Goal: Information Seeking & Learning: Learn about a topic

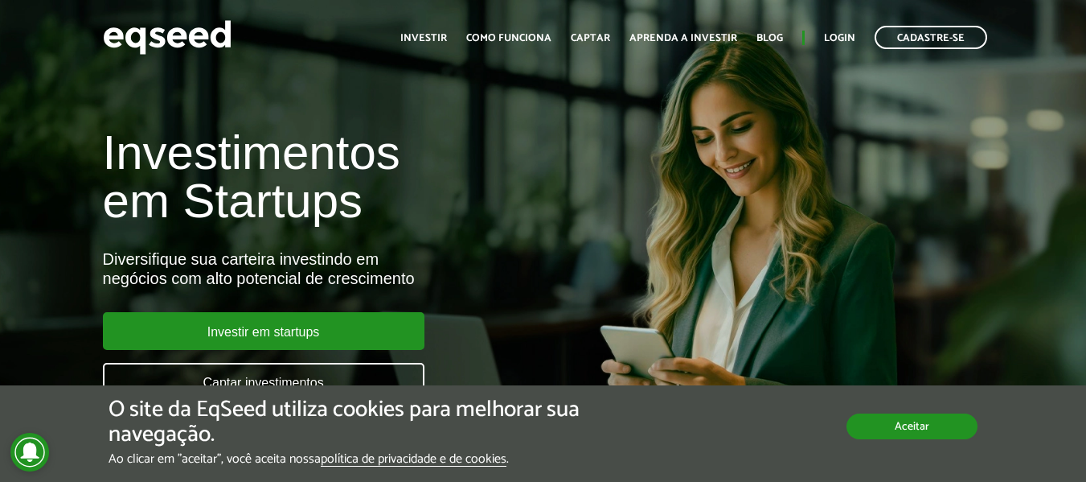
click at [929, 437] on button "Aceitar" at bounding box center [912, 426] width 131 height 26
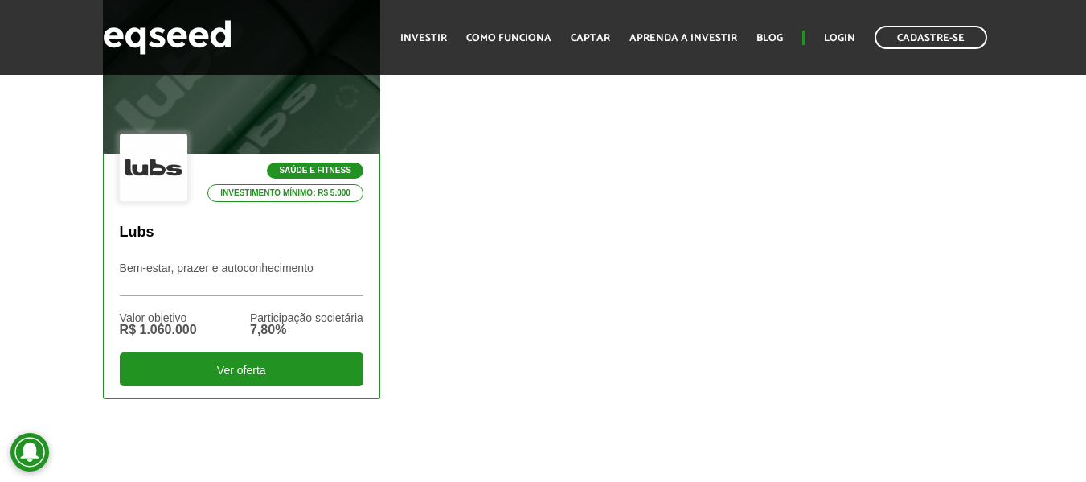
scroll to position [603, 0]
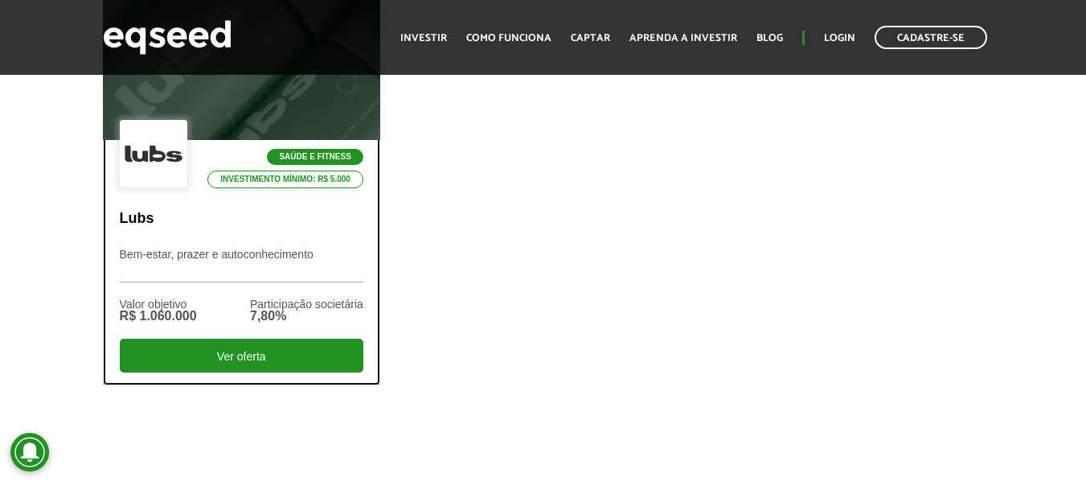
click at [282, 219] on p "Lubs" at bounding box center [242, 219] width 244 height 18
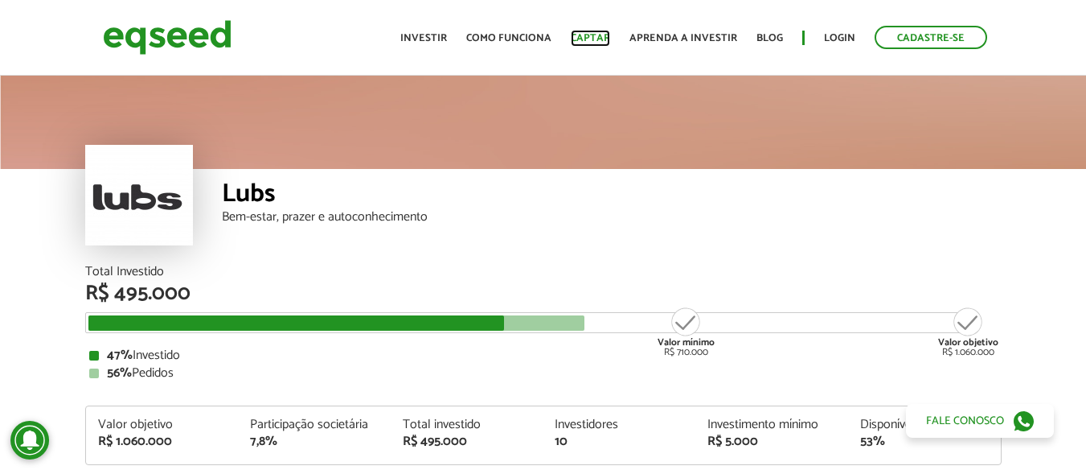
click at [604, 35] on link "Captar" at bounding box center [590, 38] width 39 height 10
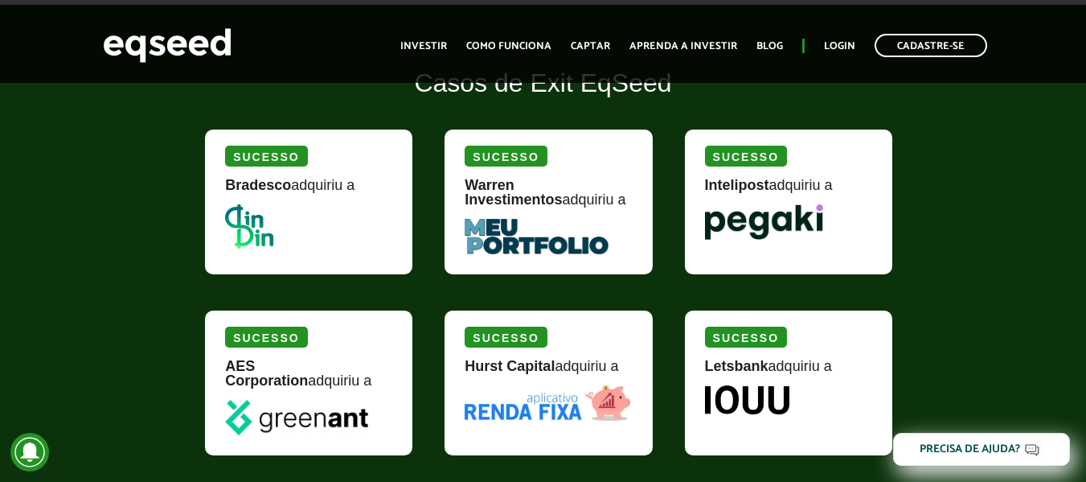
scroll to position [2061, 0]
